Goal: Find specific fact: Find contact information

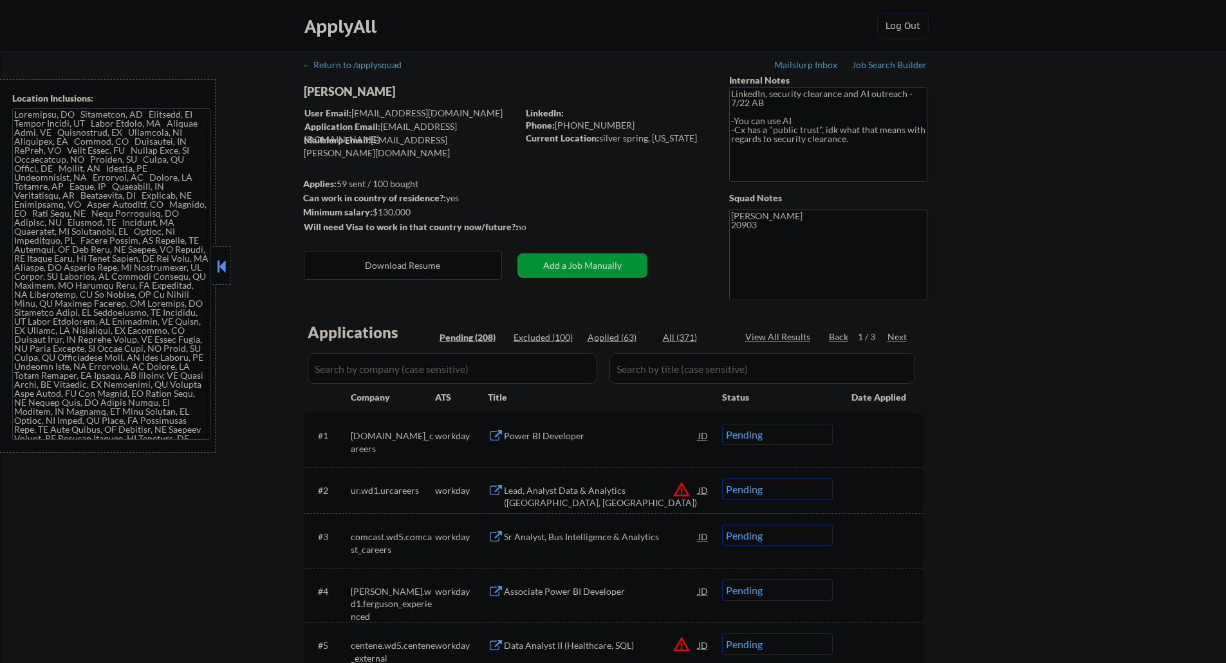
select select ""pending""
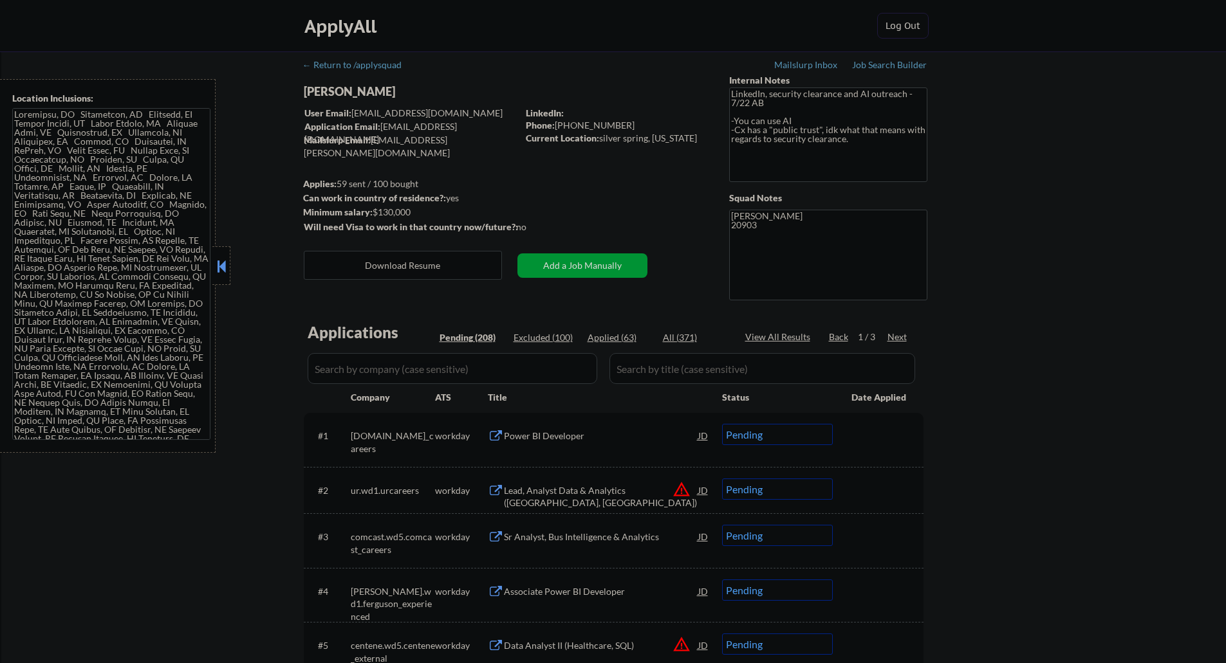
select select ""pending""
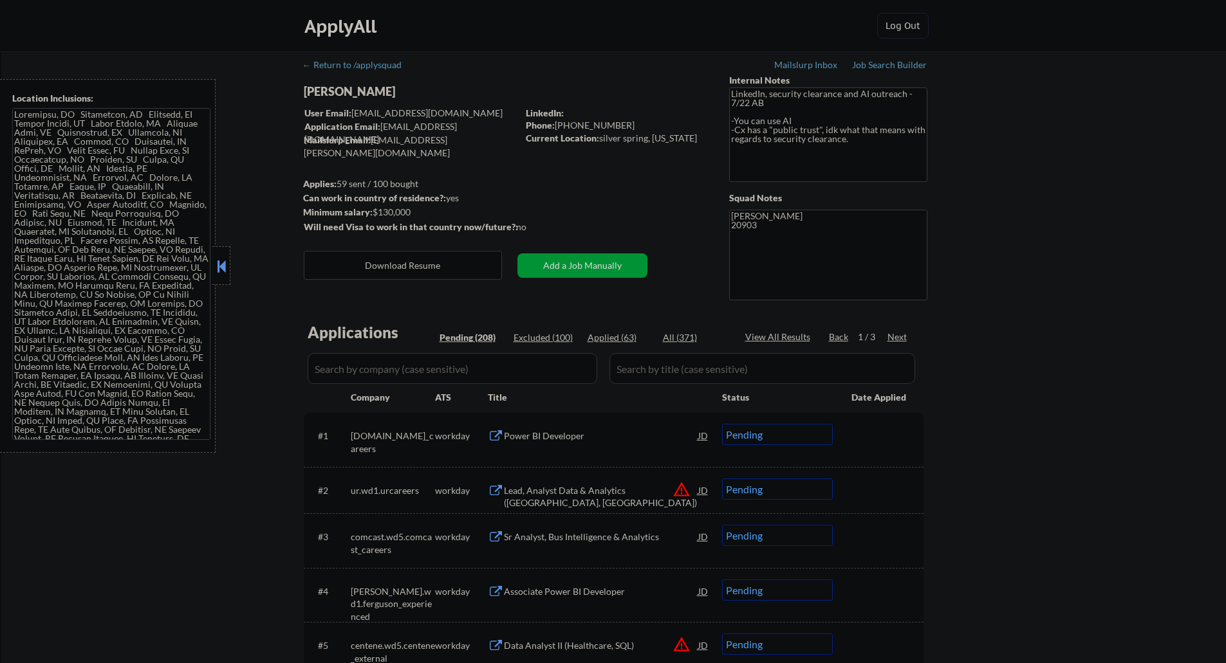
select select ""pending""
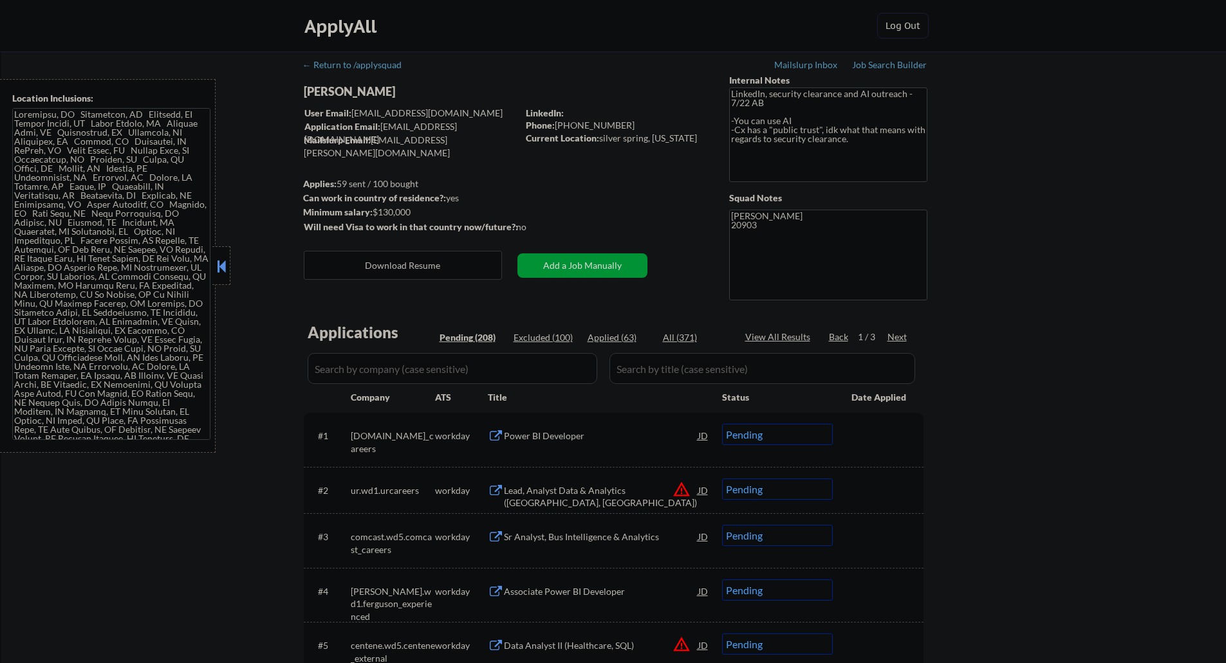
select select ""pending""
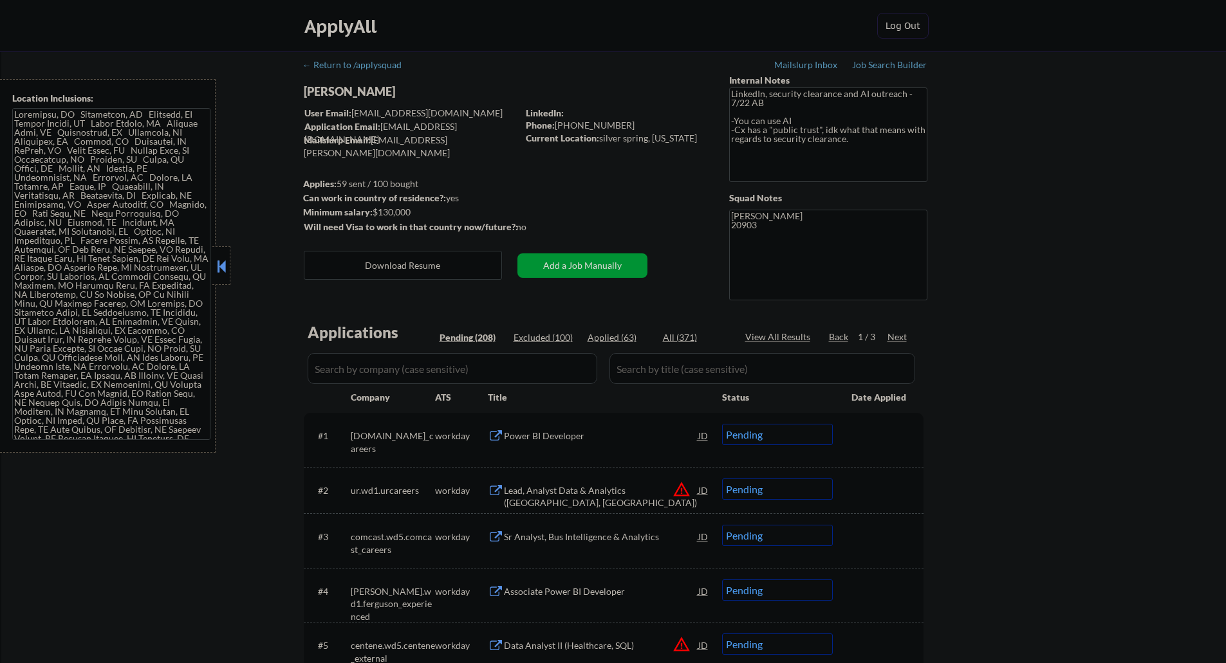
select select ""pending""
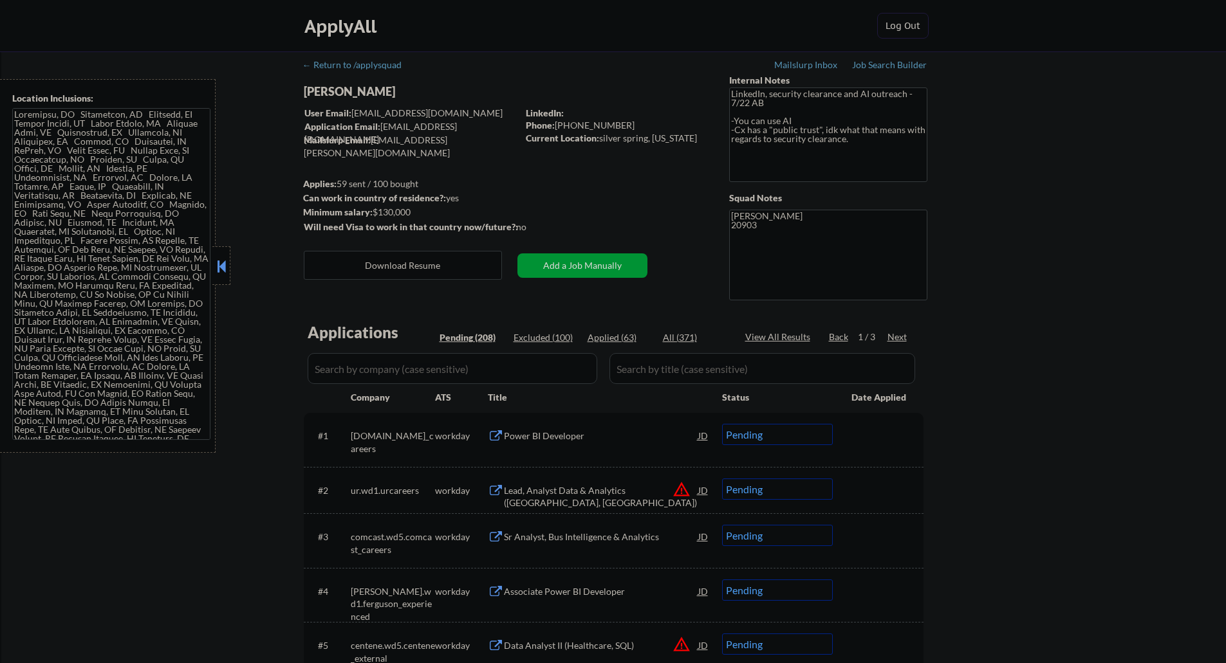
select select ""pending""
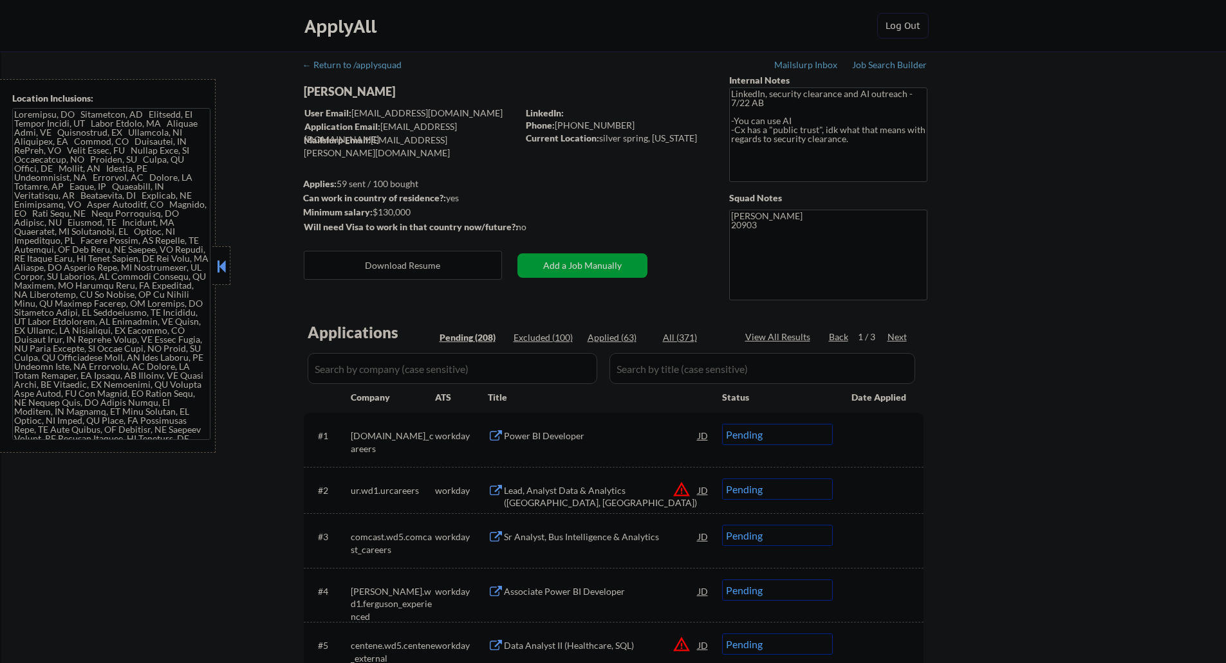
select select ""pending""
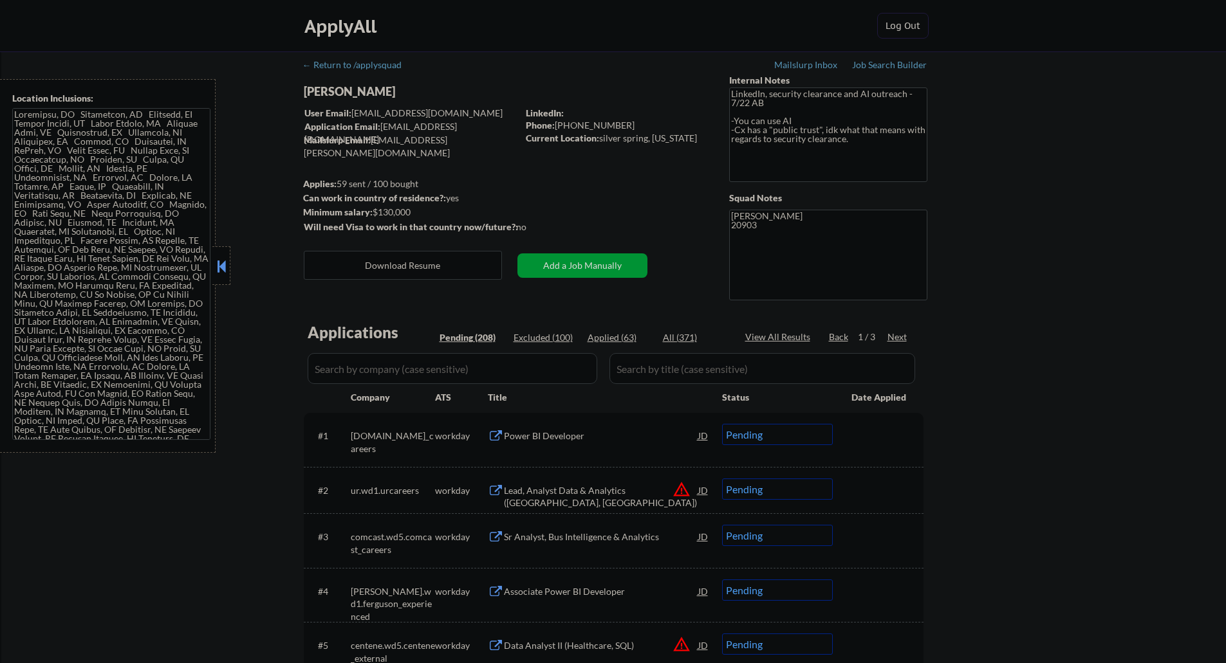
select select ""pending""
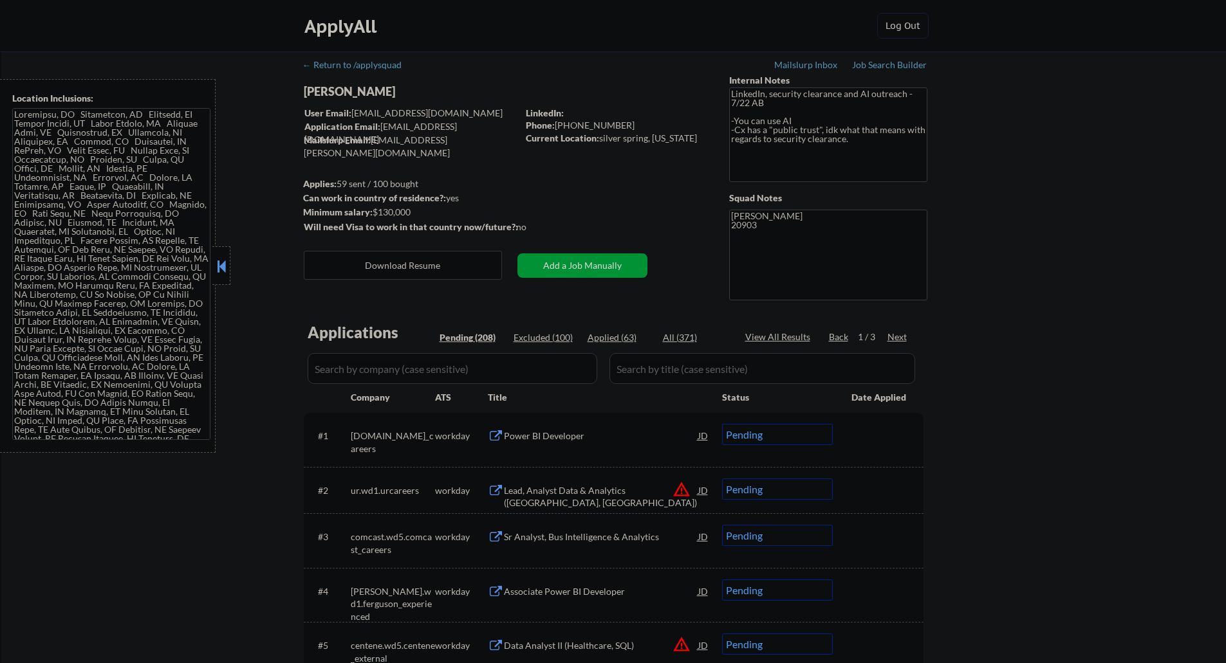
select select ""pending""
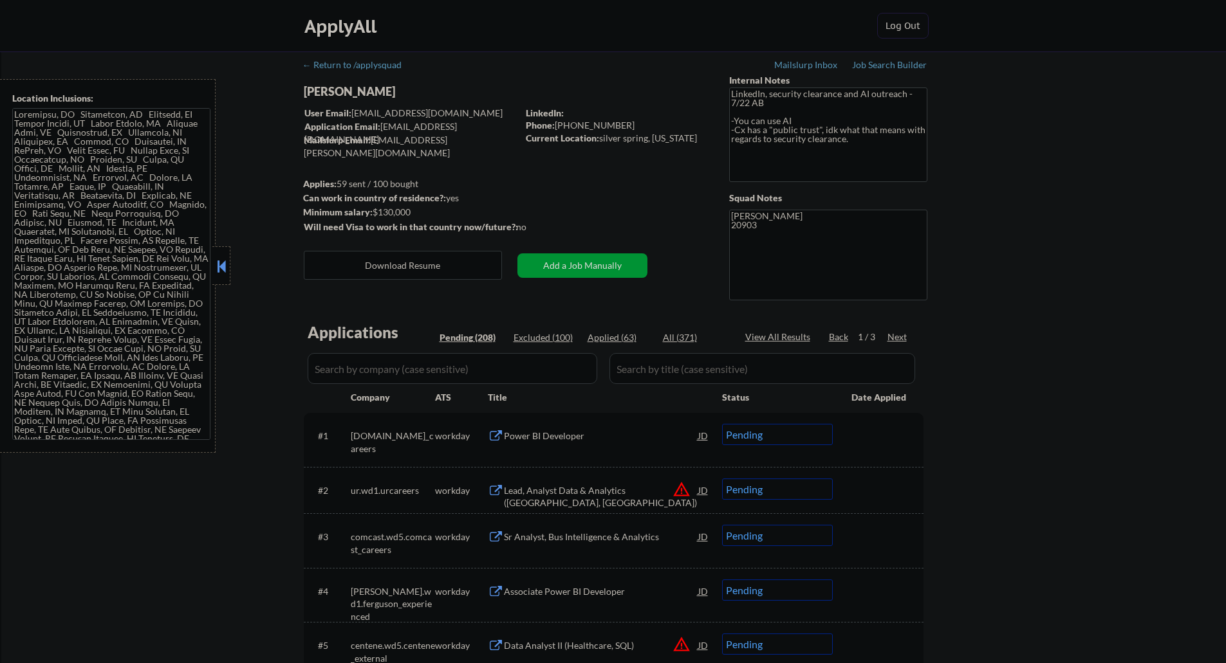
select select ""pending""
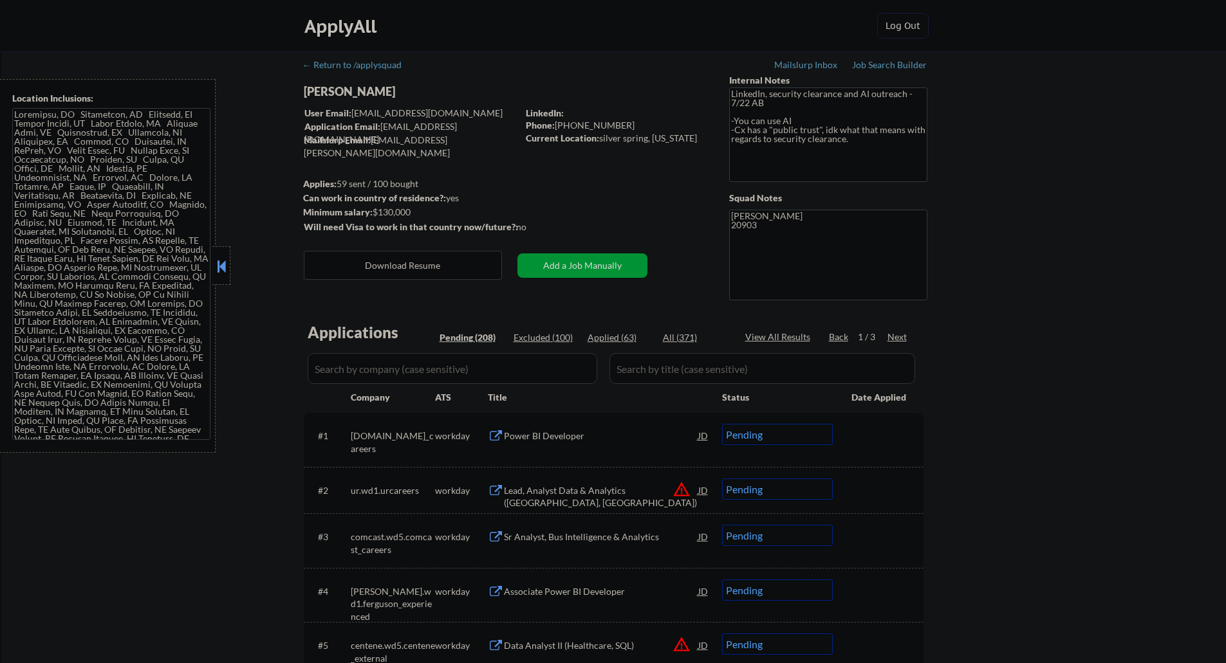
select select ""pending""
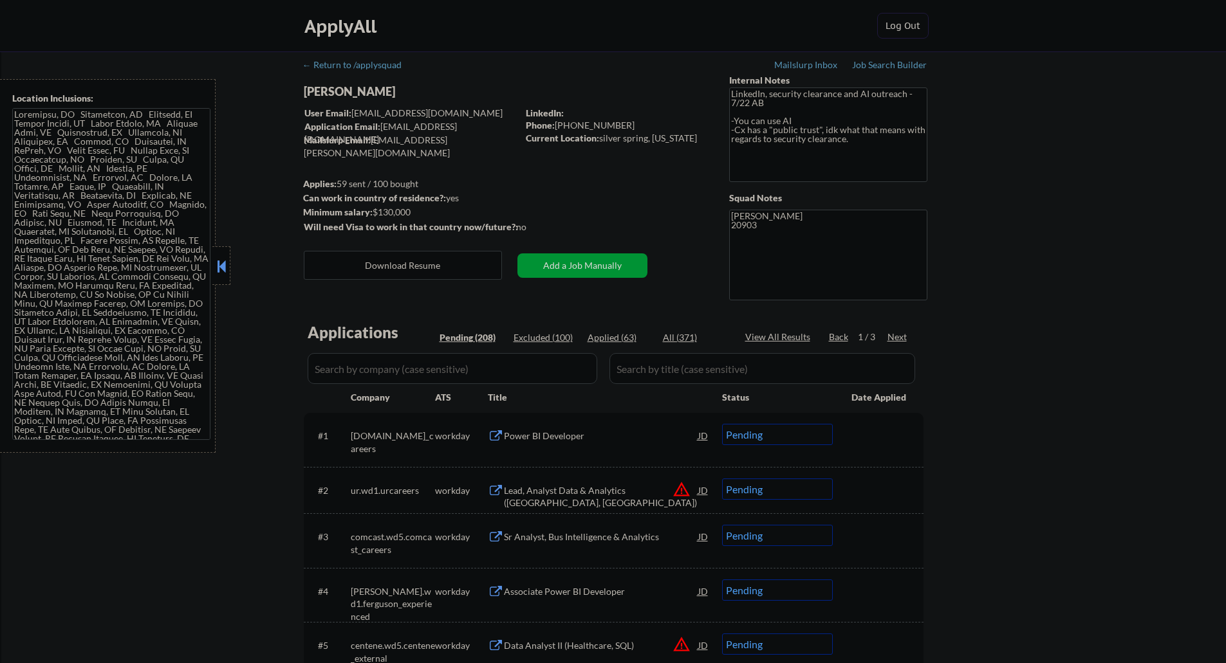
select select ""pending""
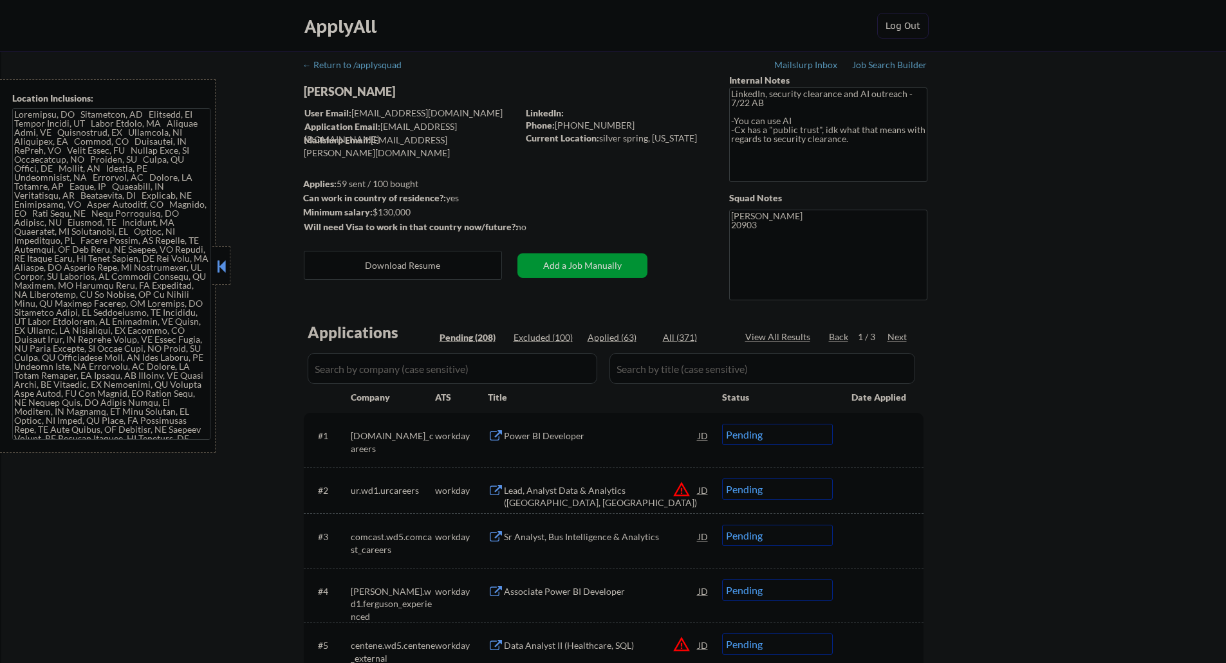
select select ""pending""
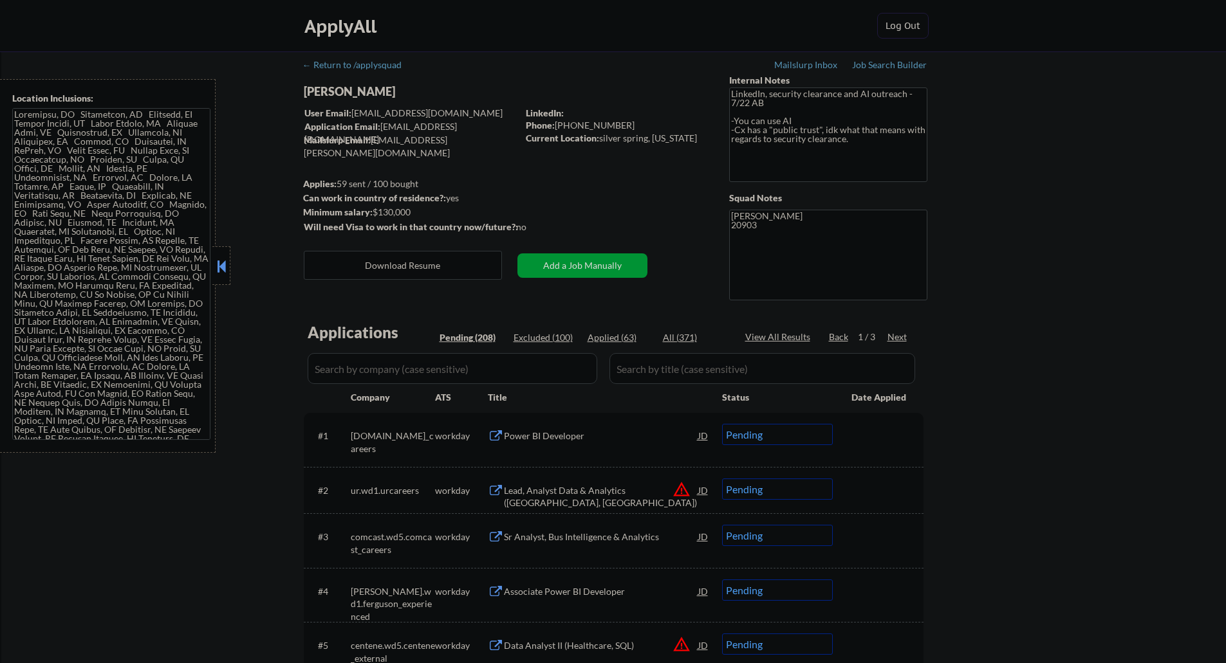
select select ""pending""
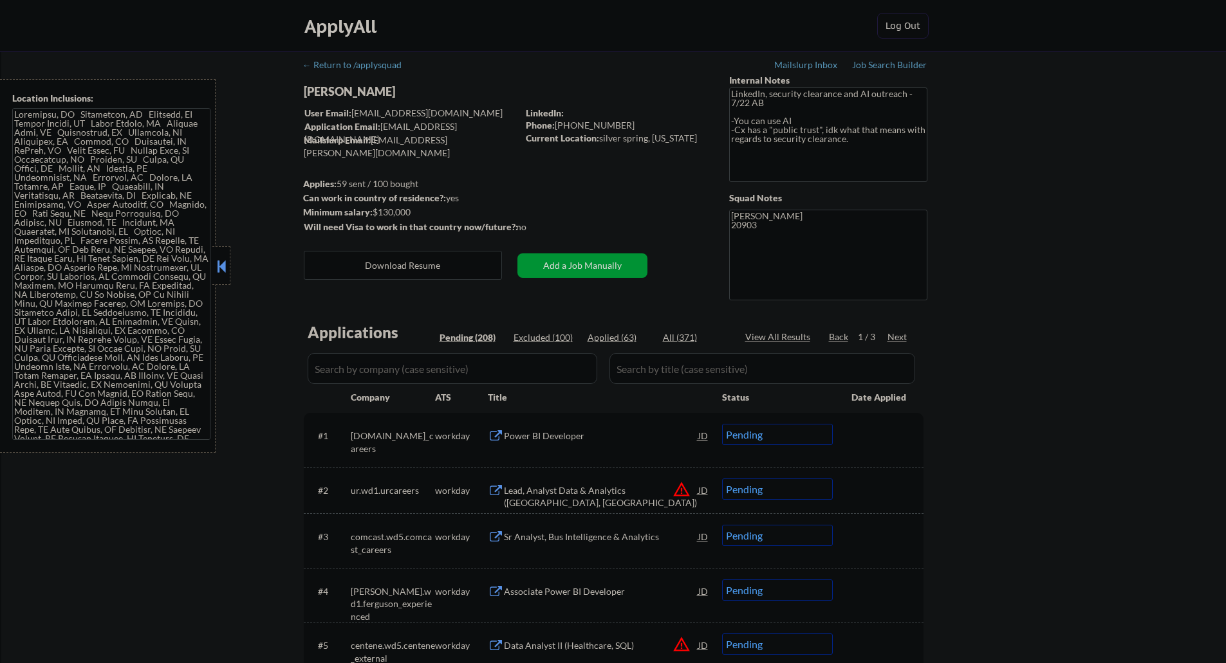
select select ""pending""
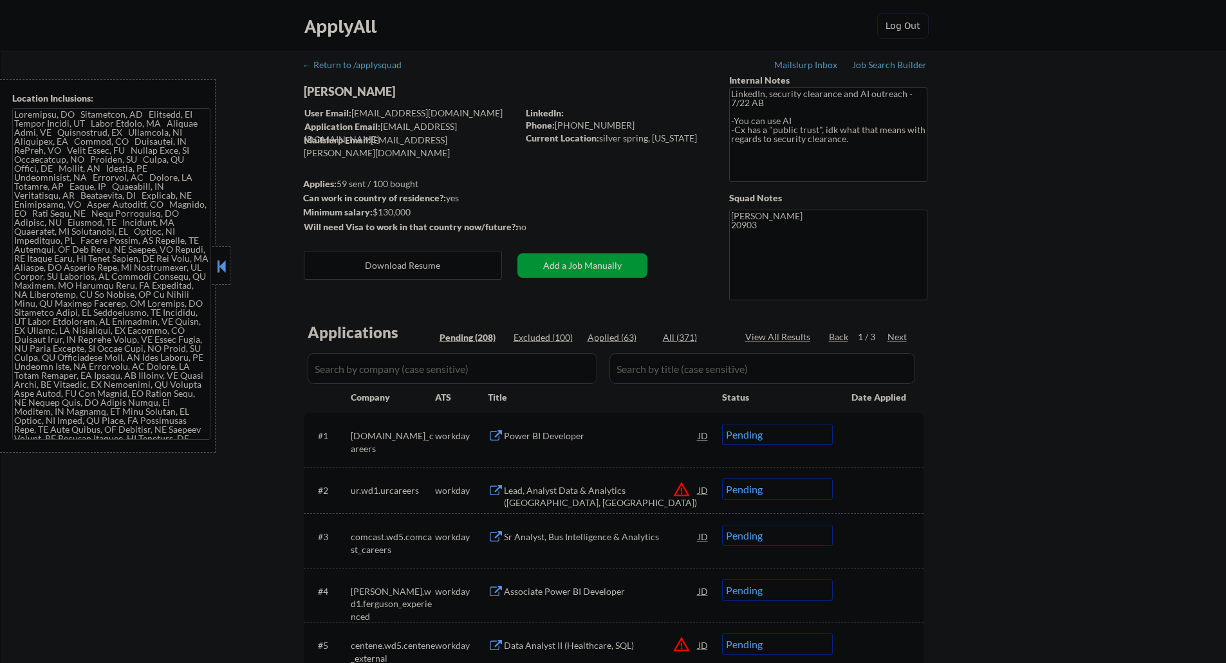
select select ""pending""
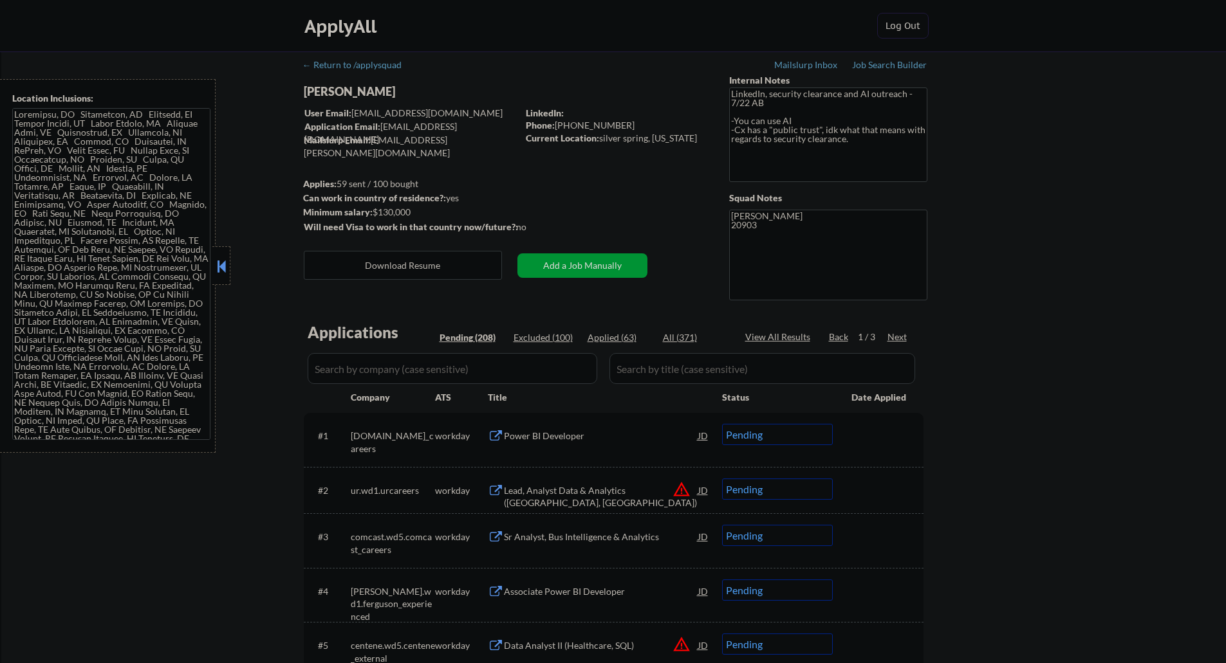
select select ""pending""
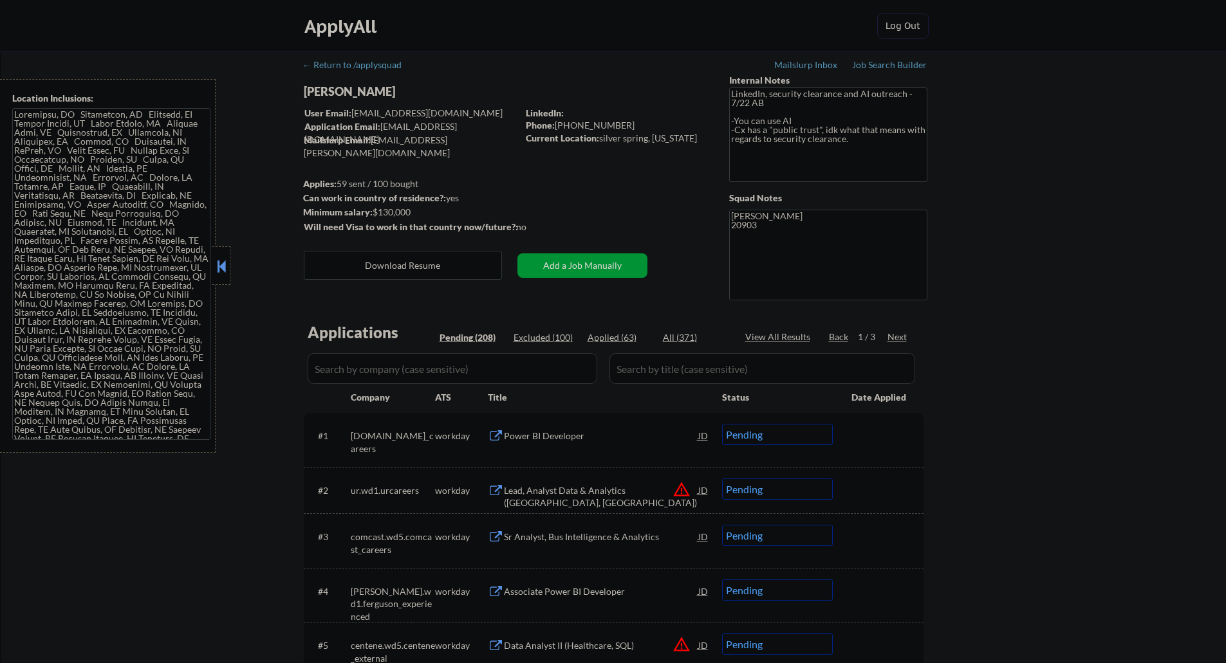
select select ""pending""
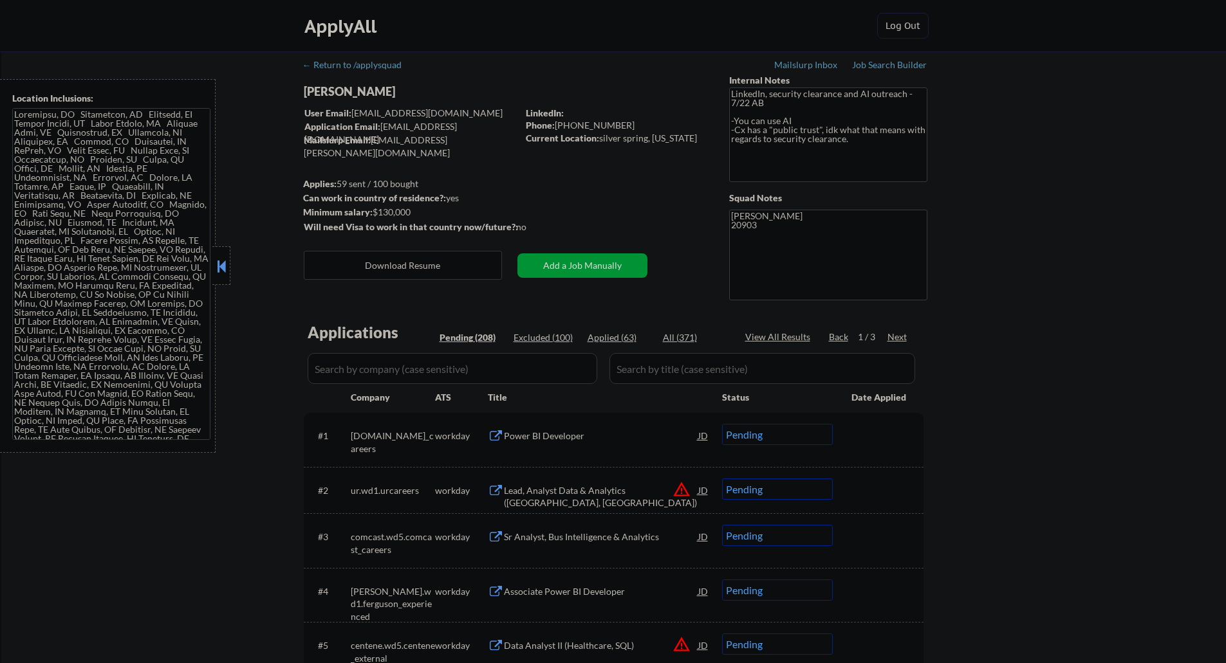
select select ""pending""
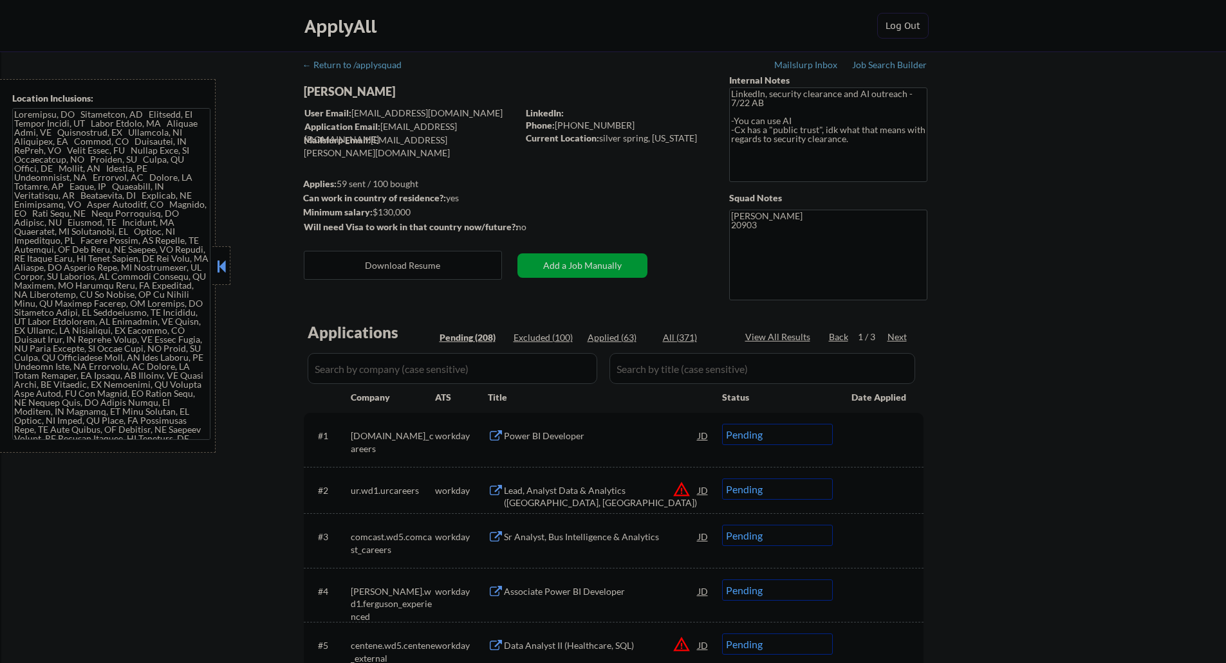
select select ""pending""
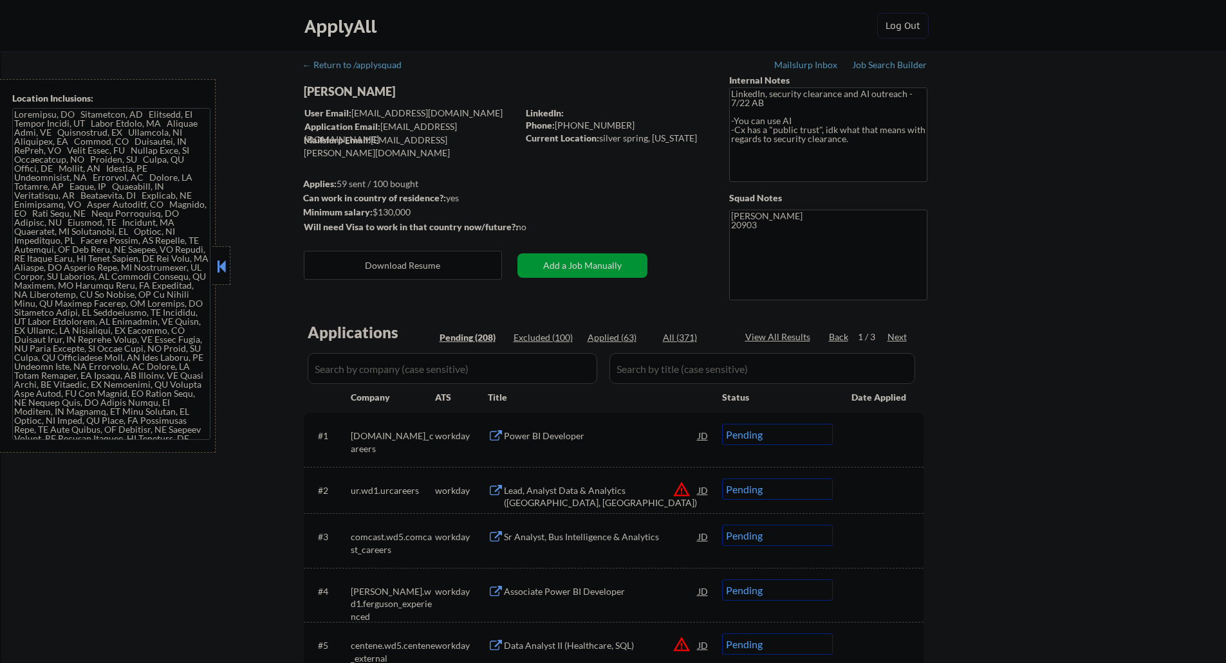
click at [392, 125] on div "Application Email: [EMAIL_ADDRESS][DOMAIN_NAME]" at bounding box center [410, 132] width 213 height 25
drag, startPoint x: 392, startPoint y: 125, endPoint x: 467, endPoint y: 125, distance: 75.3
click at [467, 125] on div "Application Email: [EMAIL_ADDRESS][DOMAIN_NAME]" at bounding box center [410, 132] width 213 height 25
copy div "[EMAIL_ADDRESS][DOMAIN_NAME]"
select select ""pending""
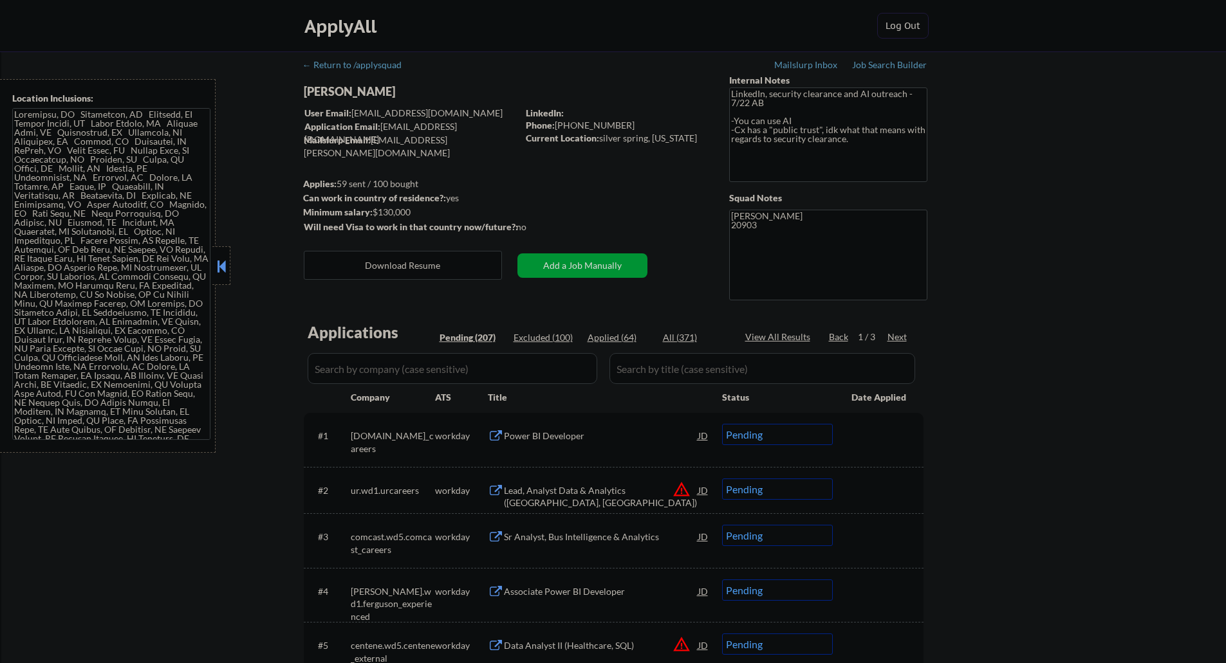
select select ""pending""
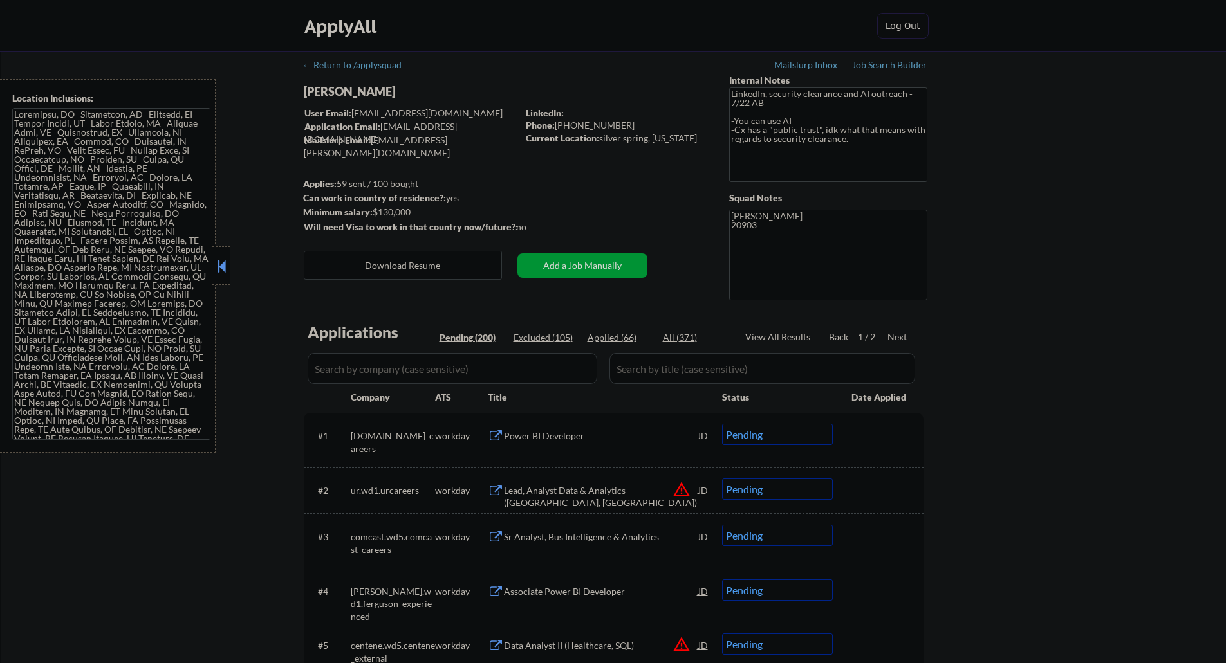
select select ""pending""
